Goal: Transaction & Acquisition: Obtain resource

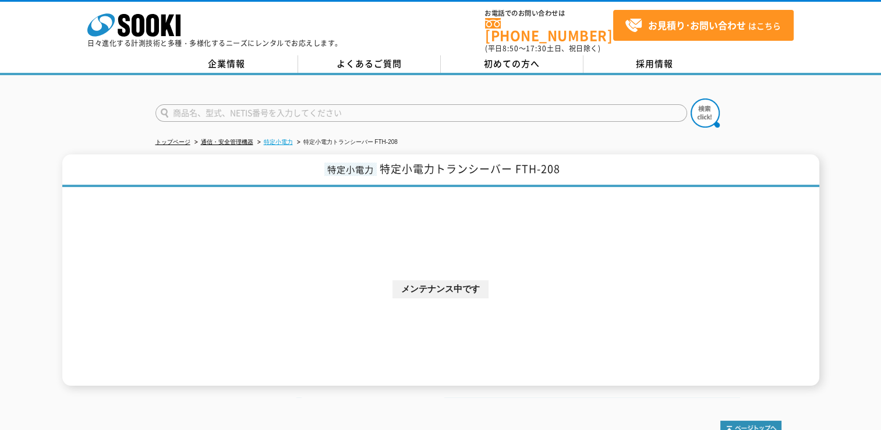
click at [277, 139] on link "特定小電力" at bounding box center [278, 142] width 29 height 6
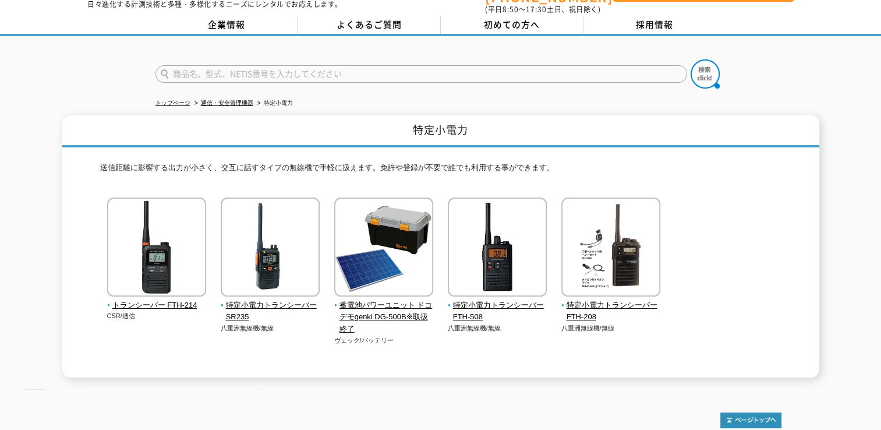
scroll to position [58, 0]
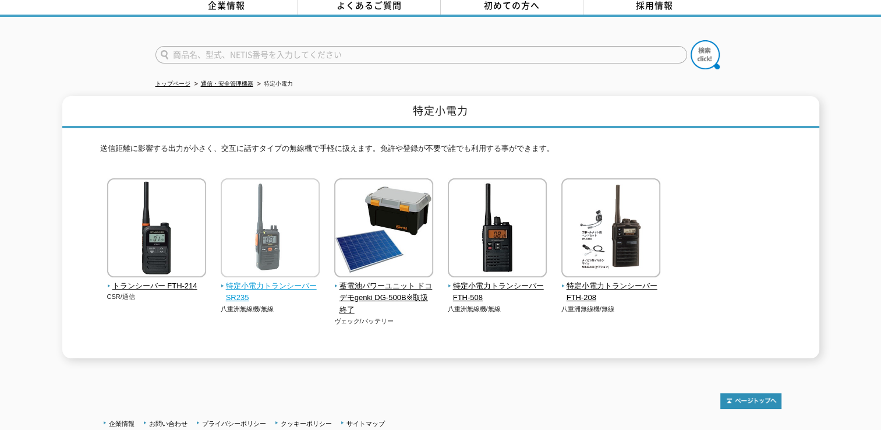
click at [292, 205] on img at bounding box center [270, 229] width 99 height 102
